Goal: Information Seeking & Learning: Check status

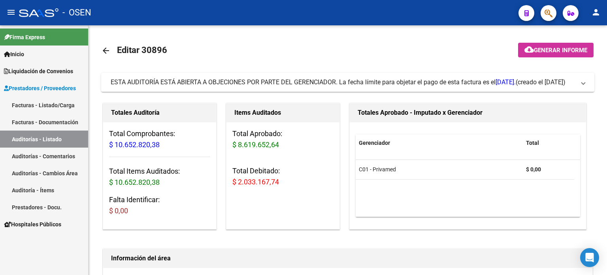
click at [33, 70] on span "Liquidación de Convenios" at bounding box center [38, 71] width 69 height 9
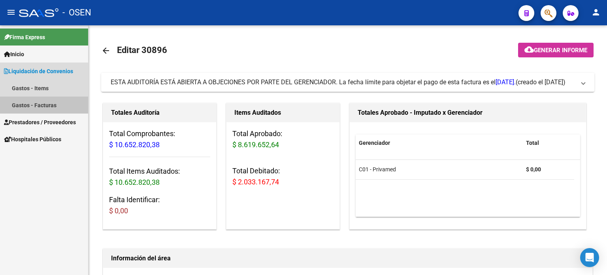
click at [28, 103] on link "Gastos - Facturas" at bounding box center [44, 104] width 88 height 17
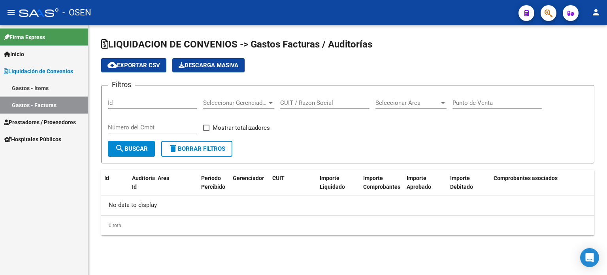
checkbox input "true"
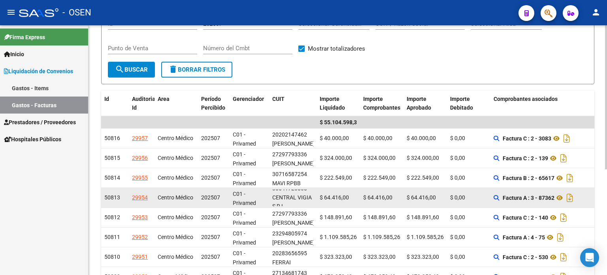
scroll to position [10, 0]
click at [562, 196] on icon at bounding box center [560, 197] width 10 height 9
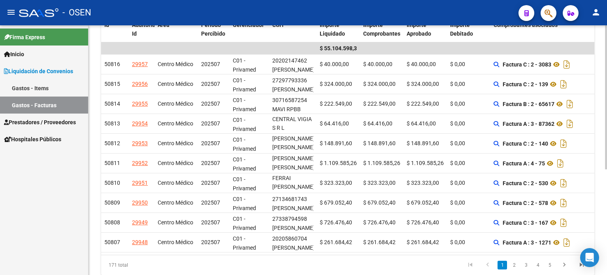
scroll to position [154, 0]
click at [604, 237] on div "LIQUIDACION DE CONVENIOS -> Gastos Facturas / Auditorías cloud_download Exporta…" at bounding box center [349, 86] width 521 height 428
click at [515, 268] on link "2" at bounding box center [513, 264] width 9 height 9
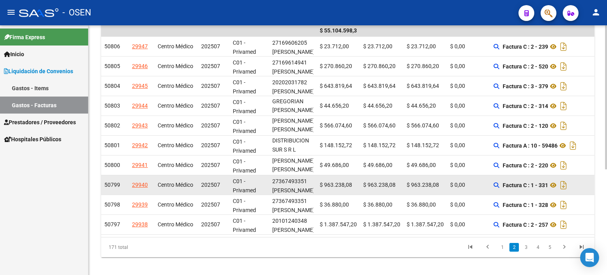
scroll to position [183, 0]
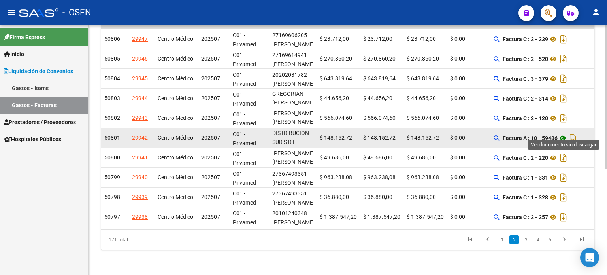
click at [565, 133] on icon at bounding box center [563, 137] width 10 height 9
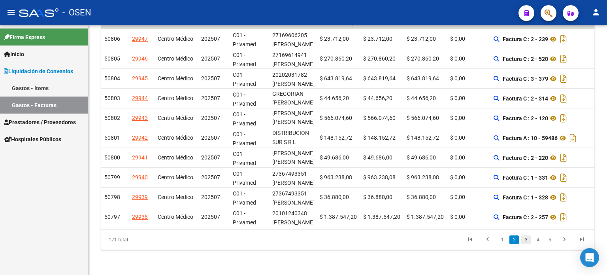
click at [526, 240] on link "3" at bounding box center [525, 239] width 9 height 9
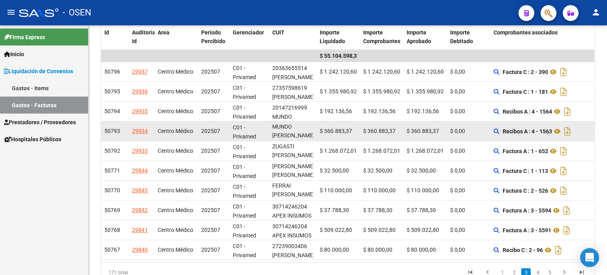
scroll to position [144, 0]
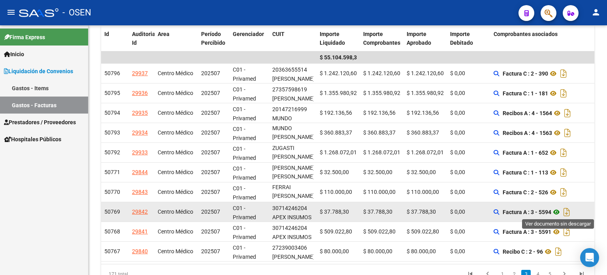
click at [560, 211] on icon at bounding box center [556, 211] width 10 height 9
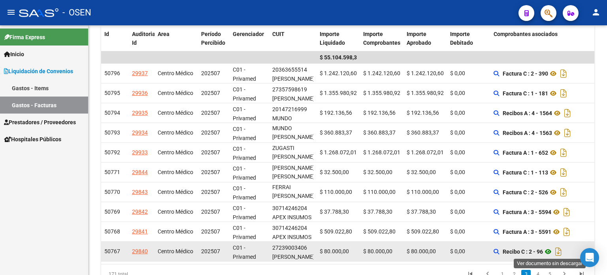
click at [551, 251] on icon at bounding box center [548, 251] width 10 height 9
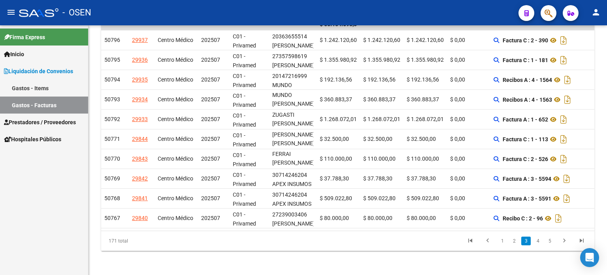
scroll to position [183, 0]
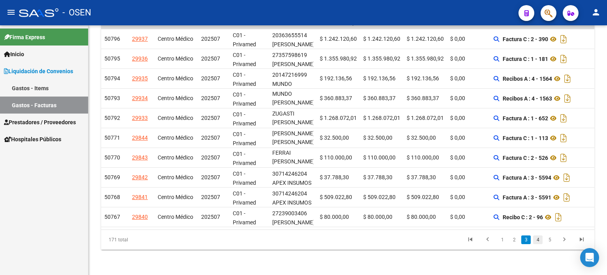
click at [539, 240] on link "4" at bounding box center [537, 239] width 9 height 9
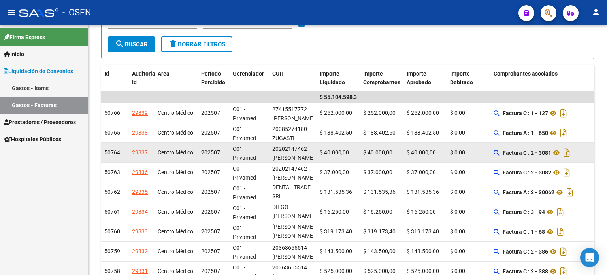
scroll to position [1, 0]
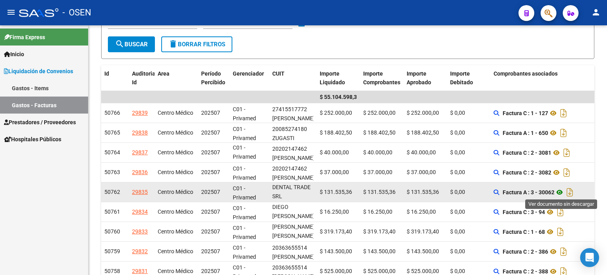
click at [563, 191] on icon at bounding box center [560, 191] width 10 height 9
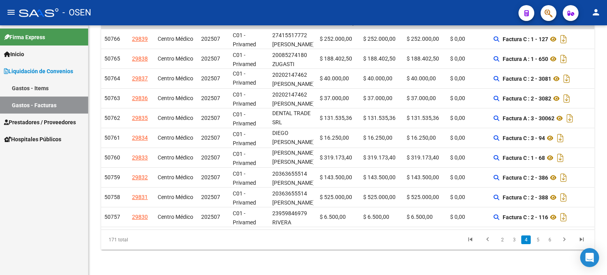
scroll to position [183, 0]
click at [540, 241] on link "5" at bounding box center [537, 239] width 9 height 9
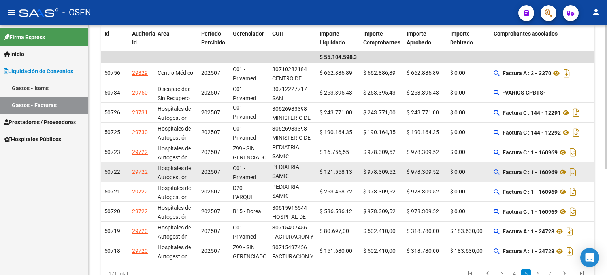
scroll to position [144, 0]
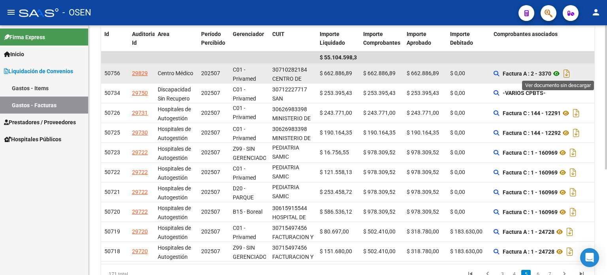
click at [559, 72] on icon at bounding box center [556, 73] width 10 height 9
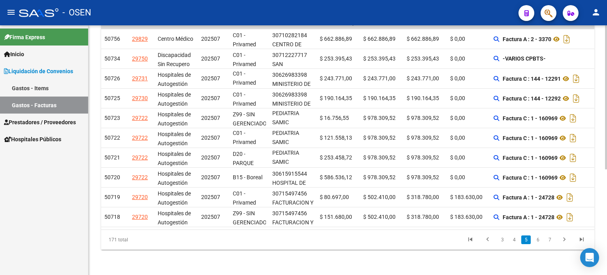
scroll to position [183, 0]
click at [514, 238] on link "4" at bounding box center [513, 239] width 9 height 9
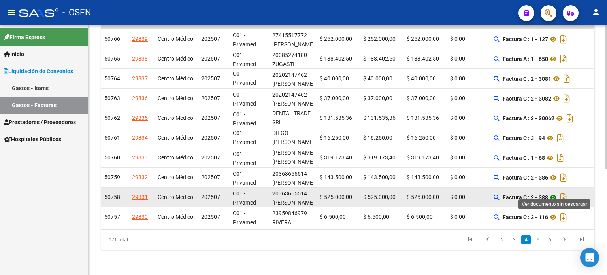
click at [557, 192] on icon at bounding box center [553, 196] width 10 height 9
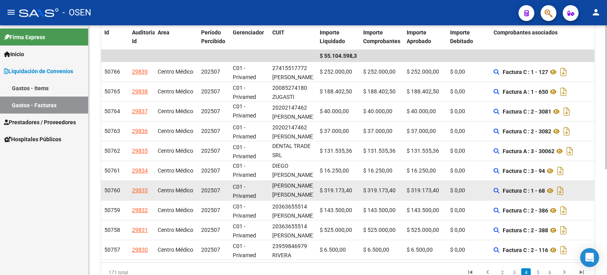
scroll to position [144, 0]
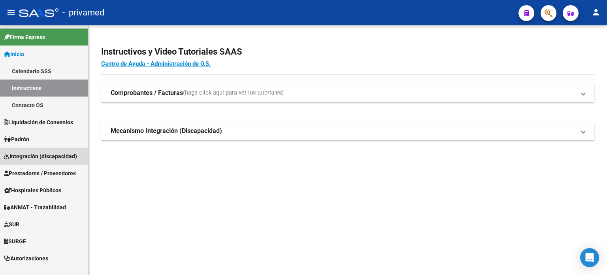
click at [30, 153] on span "Integración (discapacidad)" at bounding box center [40, 156] width 73 height 9
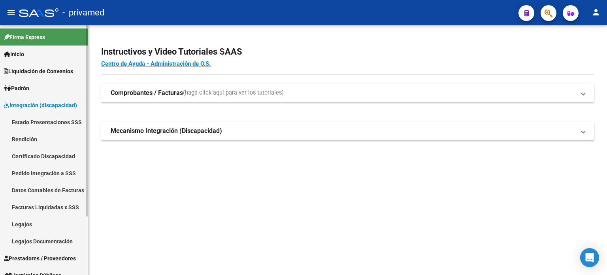
click at [22, 208] on link "Facturas Liquidadas x SSS" at bounding box center [44, 206] width 88 height 17
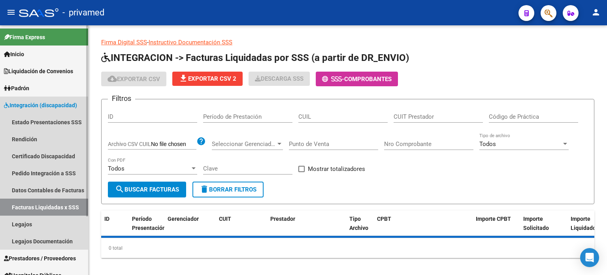
click at [22, 207] on link "Facturas Liquidadas x SSS" at bounding box center [44, 206] width 88 height 17
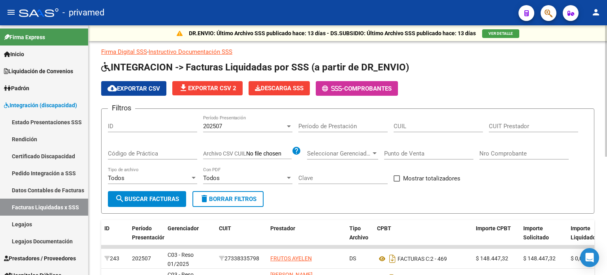
click at [397, 177] on span at bounding box center [397, 178] width 6 height 6
click at [397, 181] on input "Mostrar totalizadores" at bounding box center [396, 181] width 0 height 0
checkbox input "true"
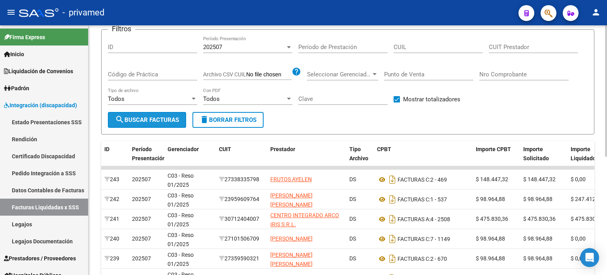
click at [147, 120] on span "search Buscar Facturas" at bounding box center [147, 119] width 64 height 7
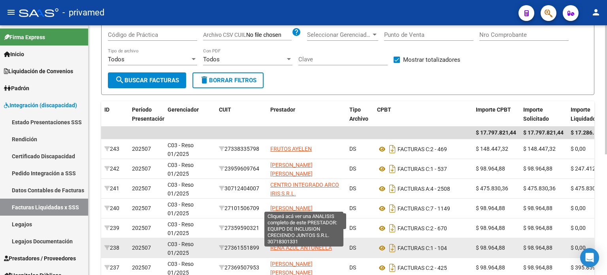
scroll to position [233, 0]
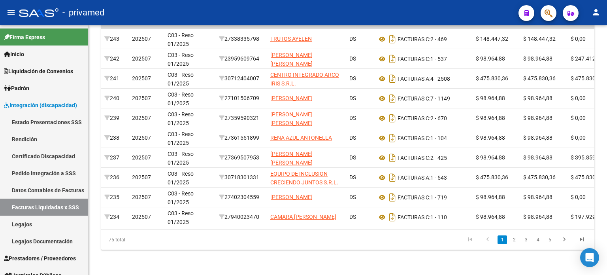
click at [41, 14] on div at bounding box center [39, 12] width 40 height 9
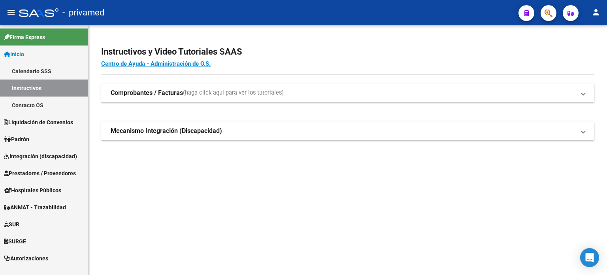
click at [21, 153] on span "Integración (discapacidad)" at bounding box center [40, 156] width 73 height 9
click at [23, 156] on span "Integración (discapacidad)" at bounding box center [40, 156] width 73 height 9
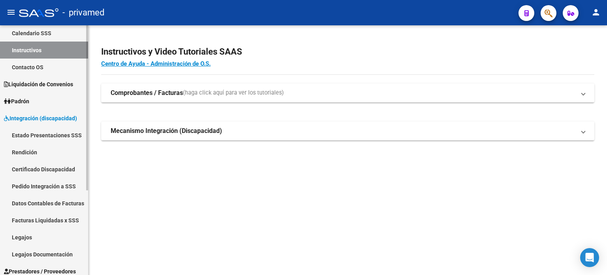
scroll to position [40, 0]
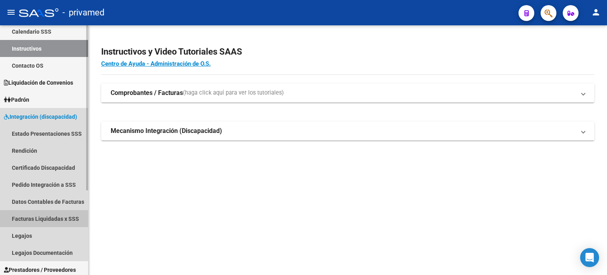
click at [43, 218] on link "Facturas Liquidadas x SSS" at bounding box center [44, 218] width 88 height 17
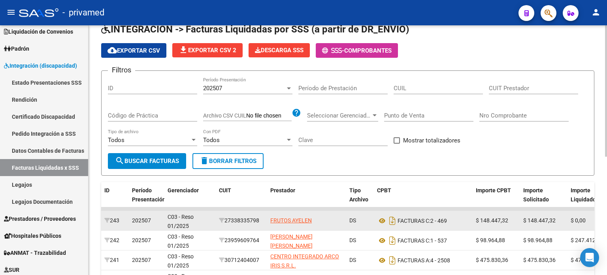
scroll to position [40, 0]
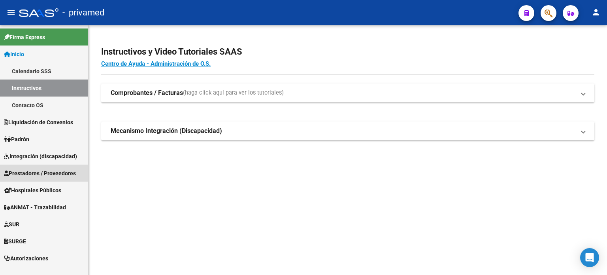
click at [26, 172] on span "Prestadores / Proveedores" at bounding box center [40, 173] width 72 height 9
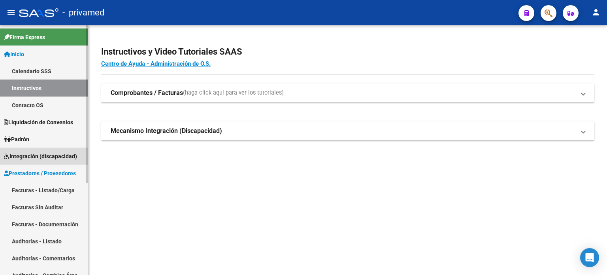
click at [25, 153] on span "Integración (discapacidad)" at bounding box center [40, 156] width 73 height 9
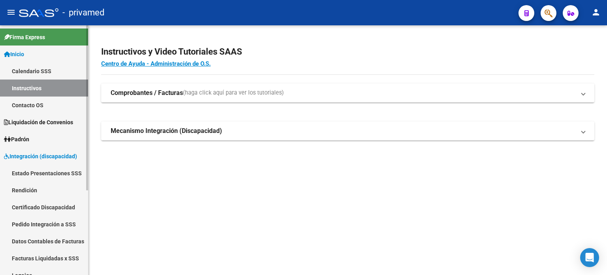
scroll to position [40, 0]
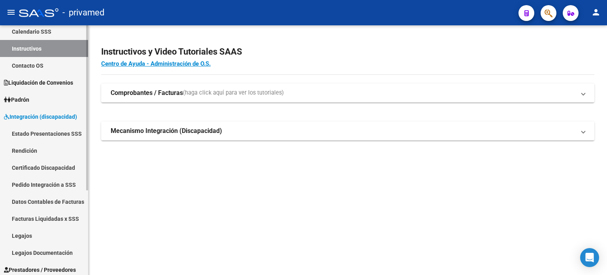
click at [36, 217] on link "Facturas Liquidadas x SSS" at bounding box center [44, 218] width 88 height 17
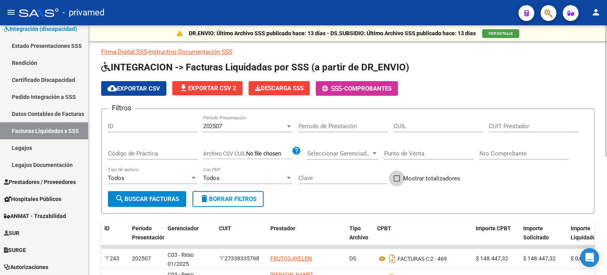
click at [396, 178] on span at bounding box center [397, 178] width 6 height 6
click at [396, 181] on input "Mostrar totalizadores" at bounding box center [396, 181] width 0 height 0
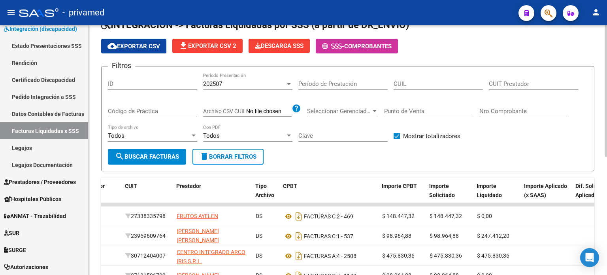
scroll to position [27, 0]
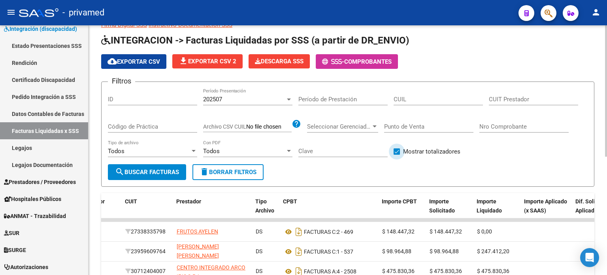
click at [398, 150] on span at bounding box center [397, 151] width 6 height 6
click at [397, 155] on input "Mostrar totalizadores" at bounding box center [396, 155] width 0 height 0
click at [396, 150] on span at bounding box center [397, 151] width 6 height 6
click at [396, 155] on input "Mostrar totalizadores" at bounding box center [396, 155] width 0 height 0
checkbox input "true"
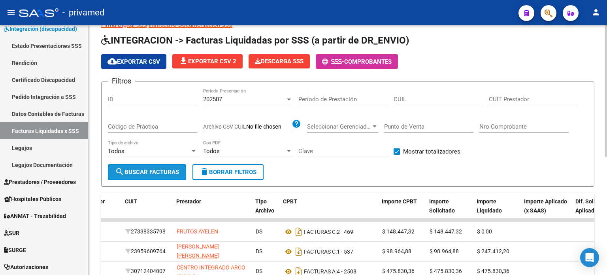
click at [147, 169] on span "search Buscar Facturas" at bounding box center [147, 171] width 64 height 7
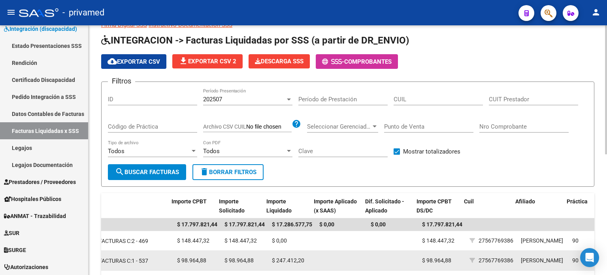
scroll to position [0, 308]
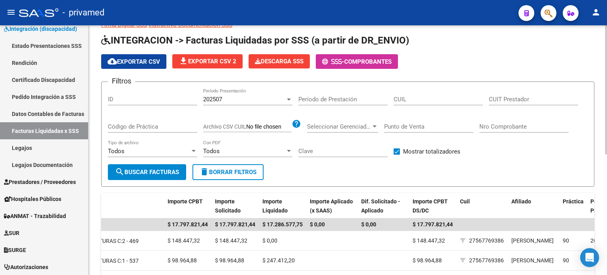
click at [287, 97] on div at bounding box center [288, 99] width 7 height 6
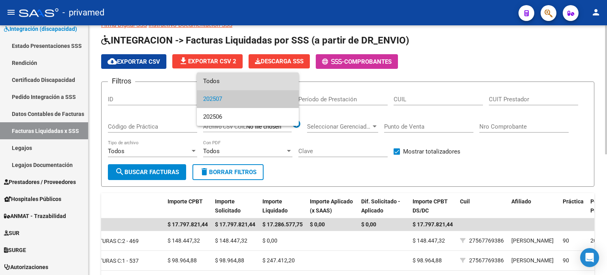
click at [217, 78] on span "Todos" at bounding box center [247, 81] width 89 height 18
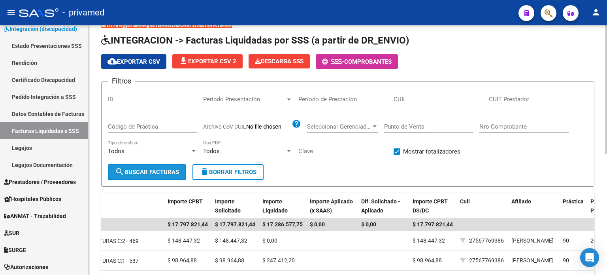
click at [139, 168] on span "search Buscar Facturas" at bounding box center [147, 171] width 64 height 7
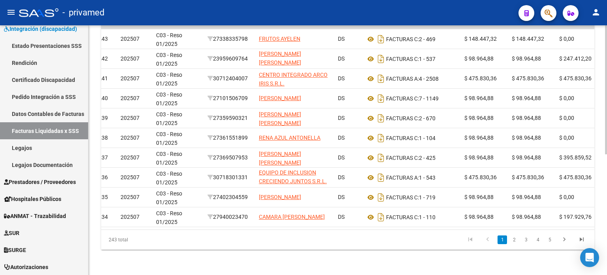
scroll to position [0, 0]
